Goal: Navigation & Orientation: Find specific page/section

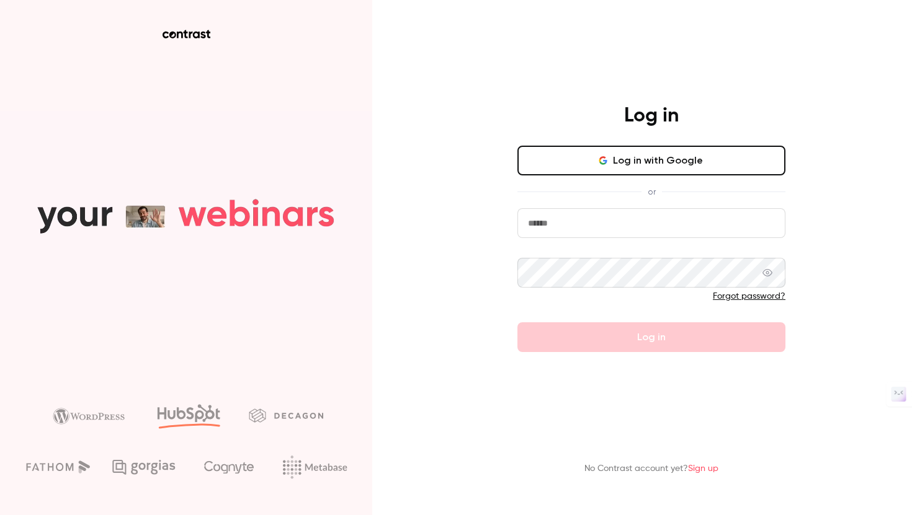
click at [629, 167] on button "Log in with Google" at bounding box center [651, 161] width 268 height 30
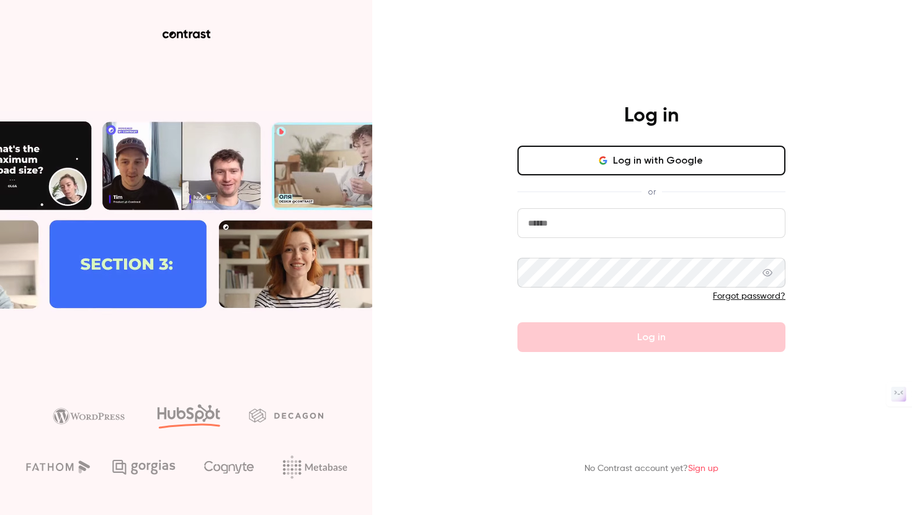
click at [650, 163] on button "Log in with Google" at bounding box center [651, 161] width 268 height 30
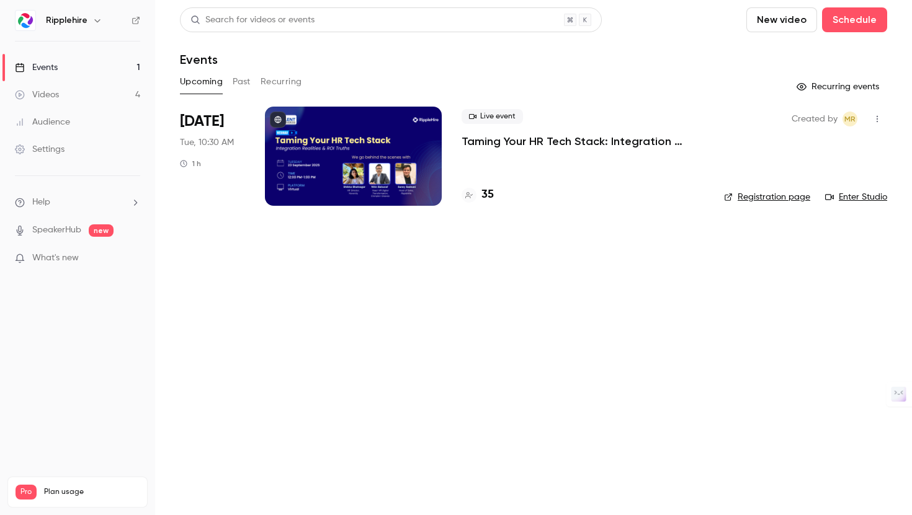
click at [486, 194] on h4 "35" at bounding box center [487, 195] width 12 height 17
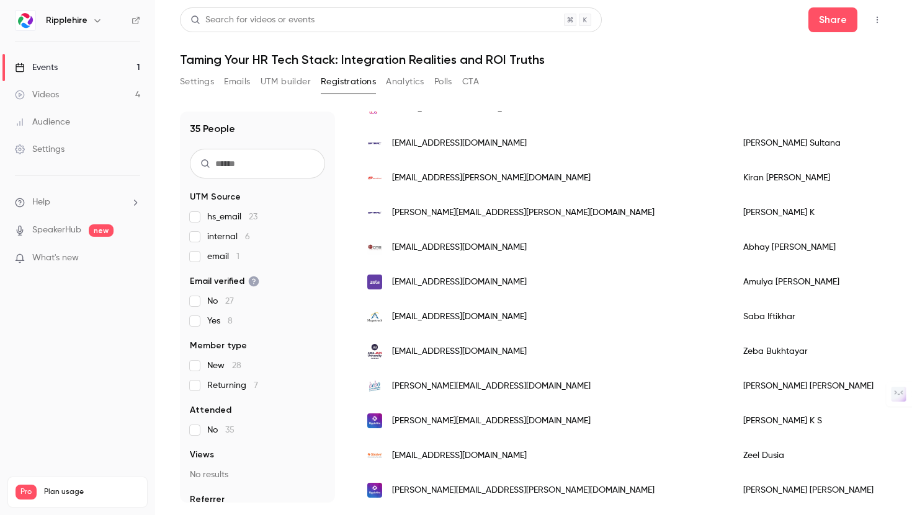
scroll to position [943, 0]
